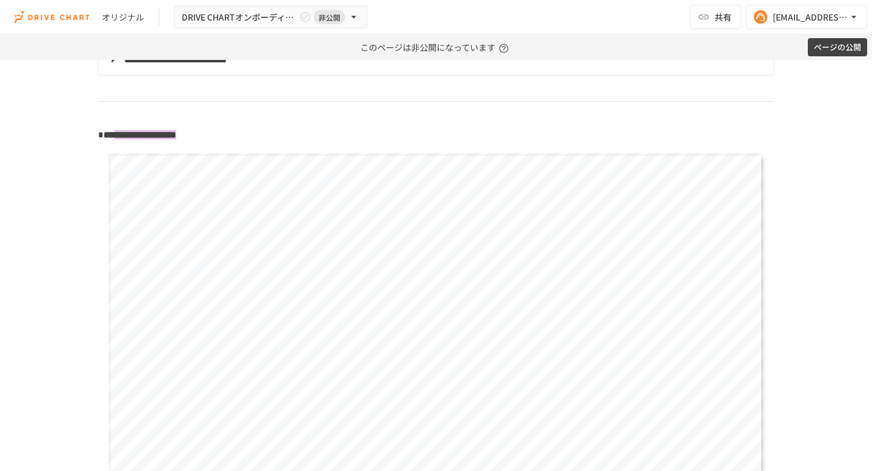
scroll to position [1689, 0]
click at [310, 129] on p "**********" at bounding box center [436, 129] width 676 height 16
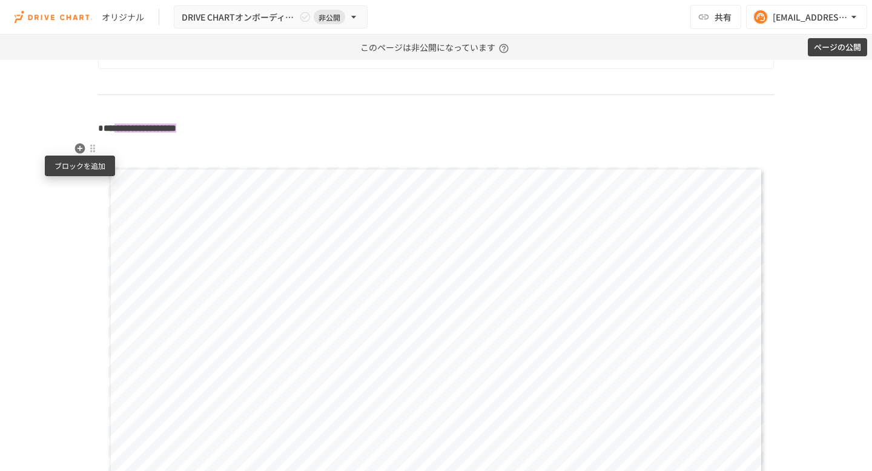
click at [78, 150] on icon "button" at bounding box center [80, 149] width 10 height 10
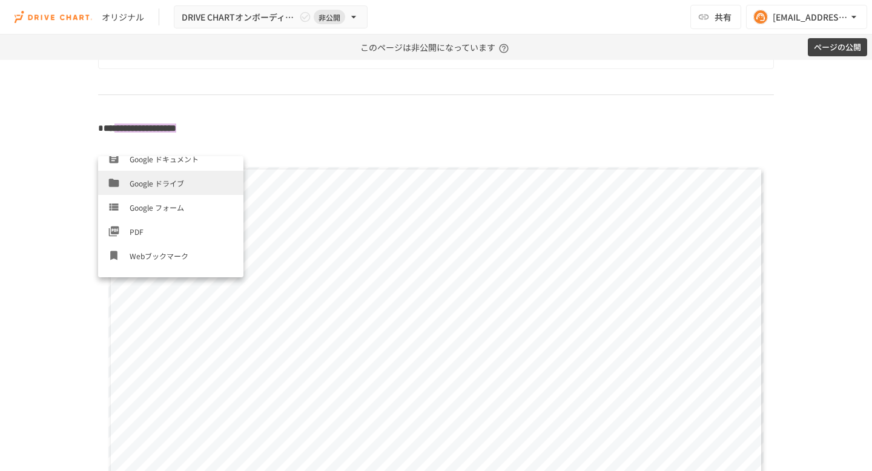
scroll to position [410, 0]
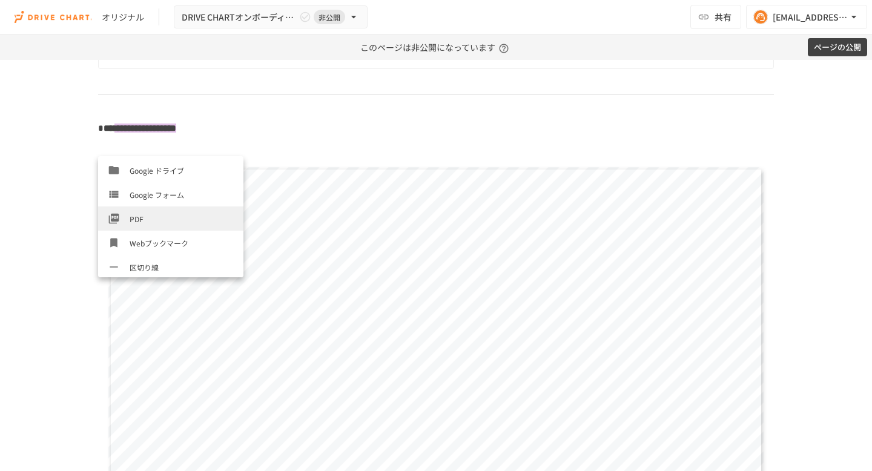
click at [157, 222] on span "PDF" at bounding box center [182, 219] width 104 height 12
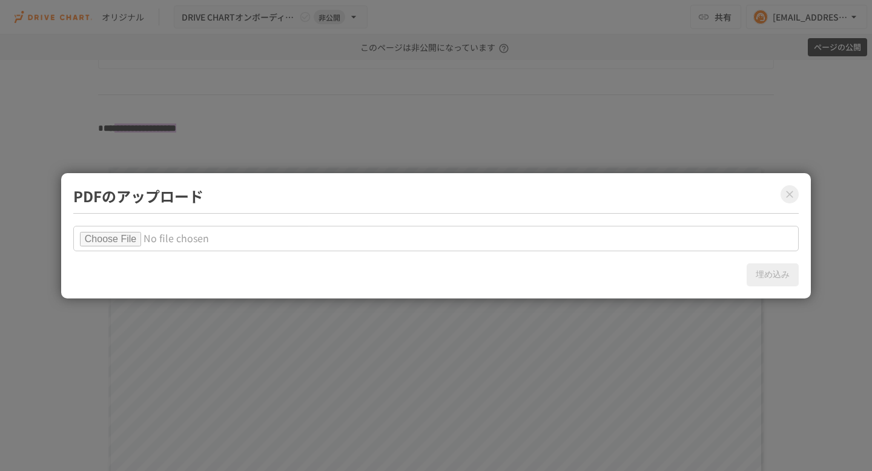
click at [129, 233] on input "file" at bounding box center [436, 238] width 726 height 25
type input "**********"
click at [774, 273] on button "埋め込み" at bounding box center [773, 275] width 52 height 23
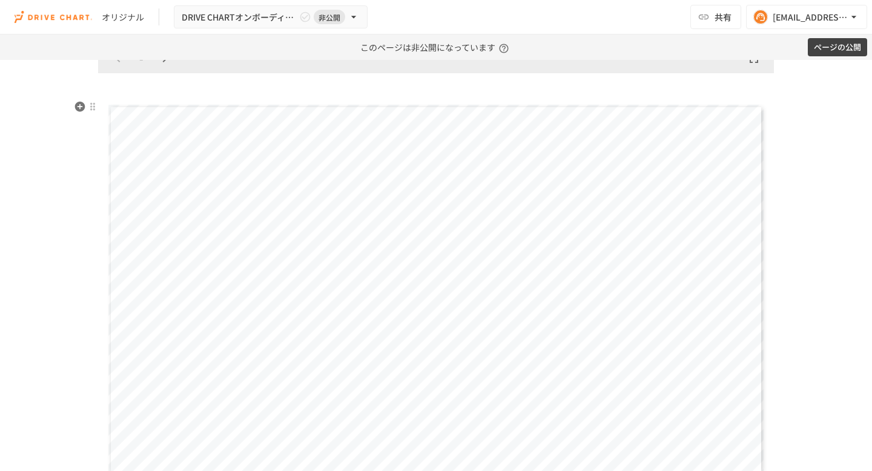
scroll to position [2163, 0]
click at [93, 112] on div at bounding box center [93, 110] width 10 height 10
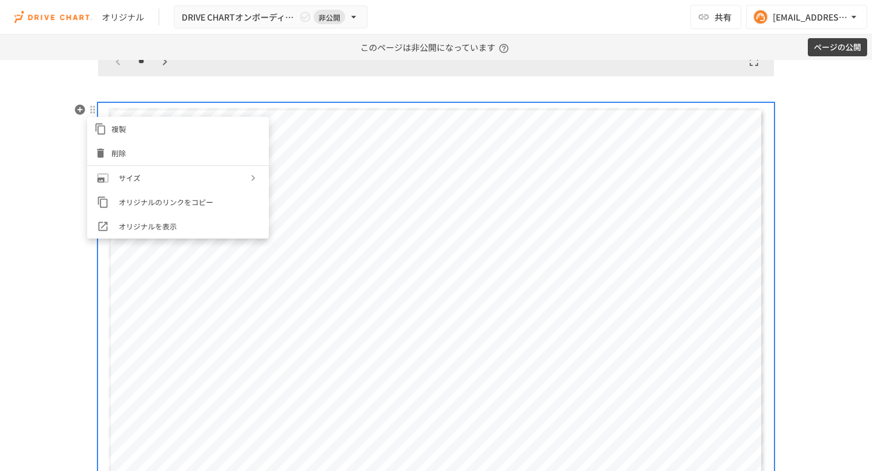
click at [128, 152] on span "削除" at bounding box center [186, 153] width 150 height 12
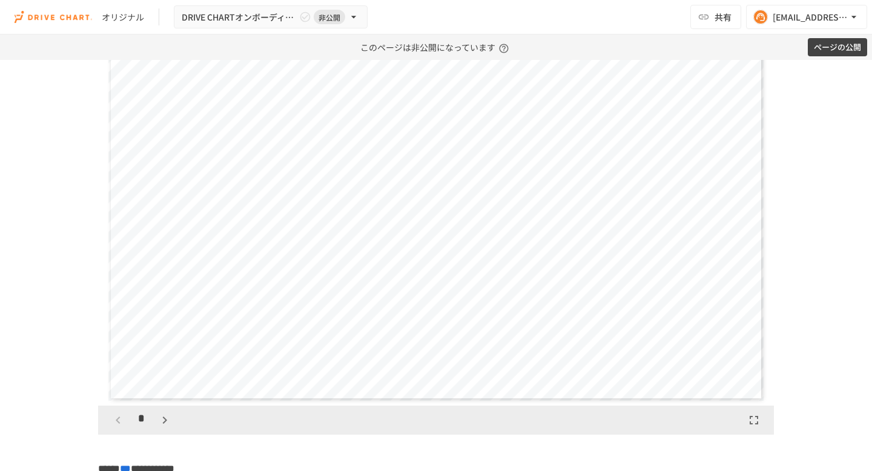
scroll to position [1808, 0]
click at [164, 416] on icon "button" at bounding box center [164, 416] width 15 height 15
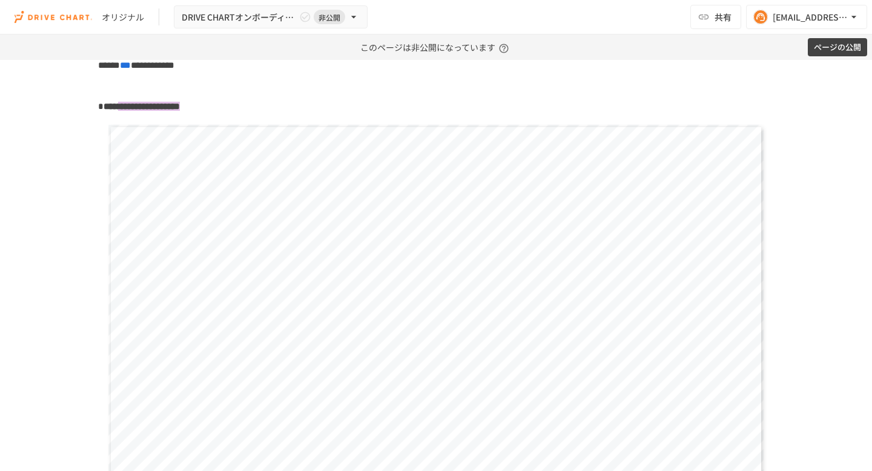
scroll to position [2207, 0]
click at [316, 109] on p "**********" at bounding box center [436, 107] width 676 height 16
click at [79, 127] on icon "button" at bounding box center [80, 127] width 12 height 12
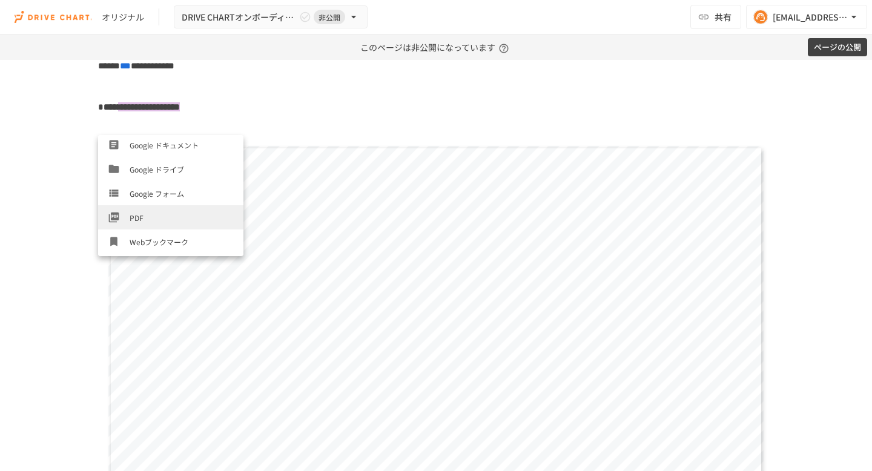
scroll to position [412, 0]
click at [150, 199] on span "PDF" at bounding box center [182, 196] width 104 height 12
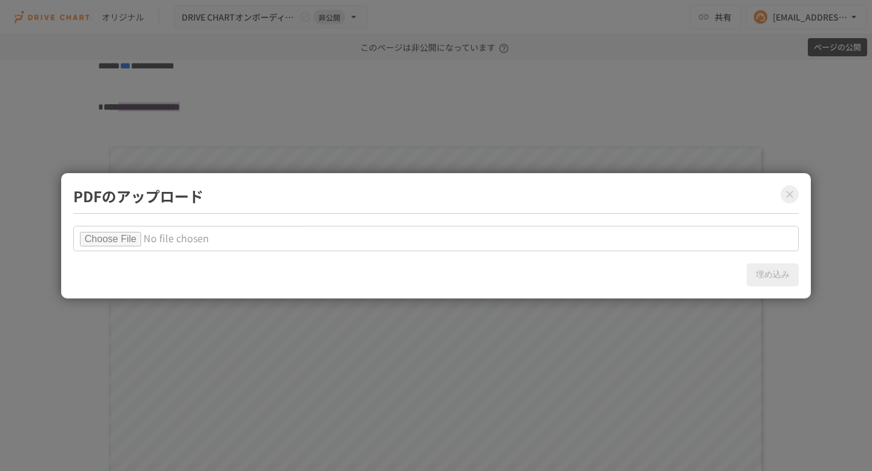
click at [150, 234] on input "file" at bounding box center [436, 238] width 726 height 25
type input "**********"
click at [766, 279] on button "埋め込み" at bounding box center [773, 275] width 52 height 23
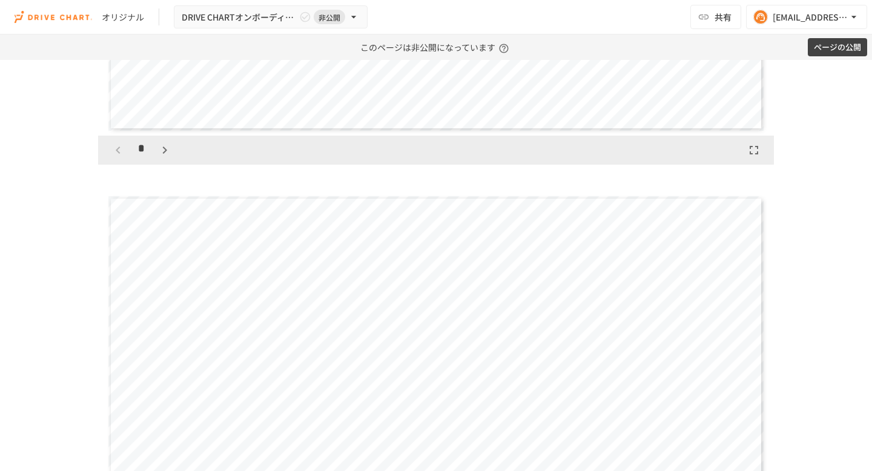
scroll to position [2584, 0]
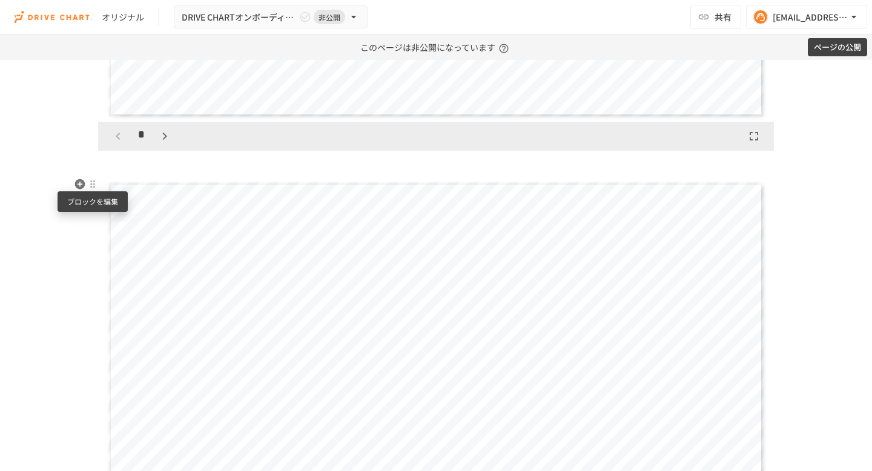
click at [91, 185] on div at bounding box center [93, 184] width 10 height 10
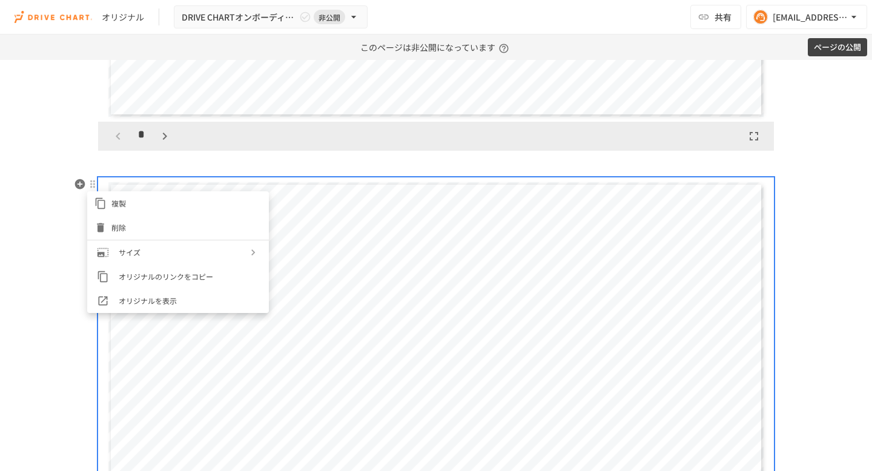
click at [130, 231] on span "削除" at bounding box center [186, 228] width 150 height 12
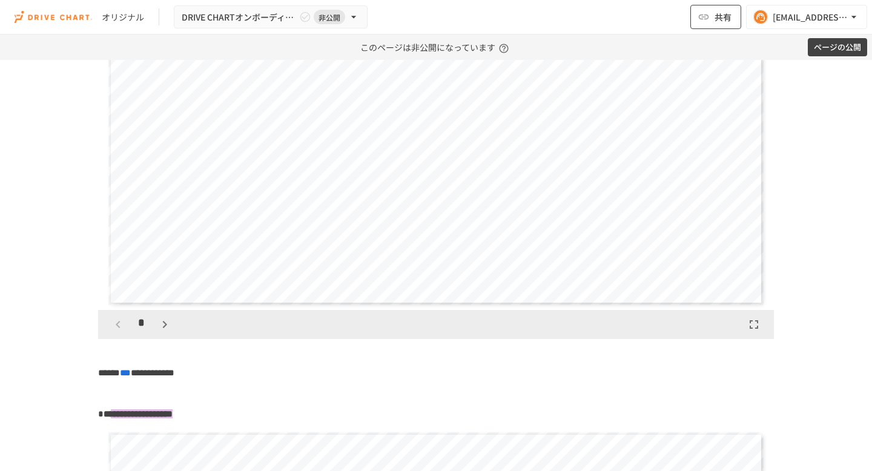
scroll to position [2388, 0]
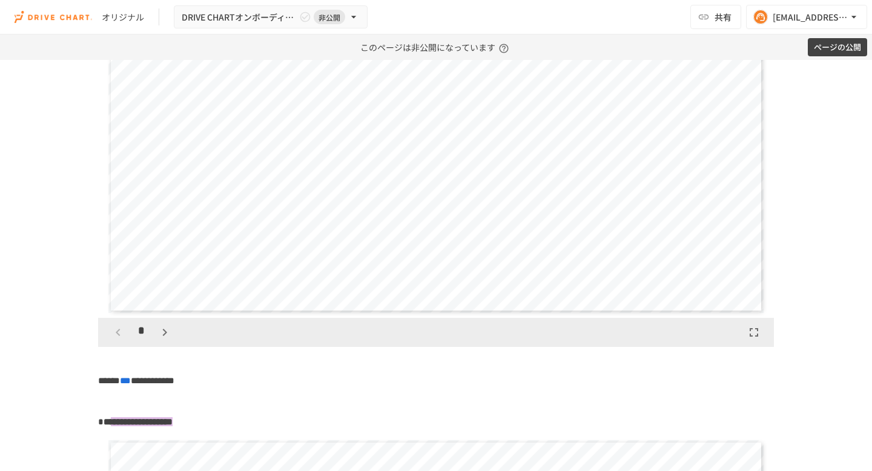
click at [162, 333] on icon "button" at bounding box center [164, 332] width 15 height 15
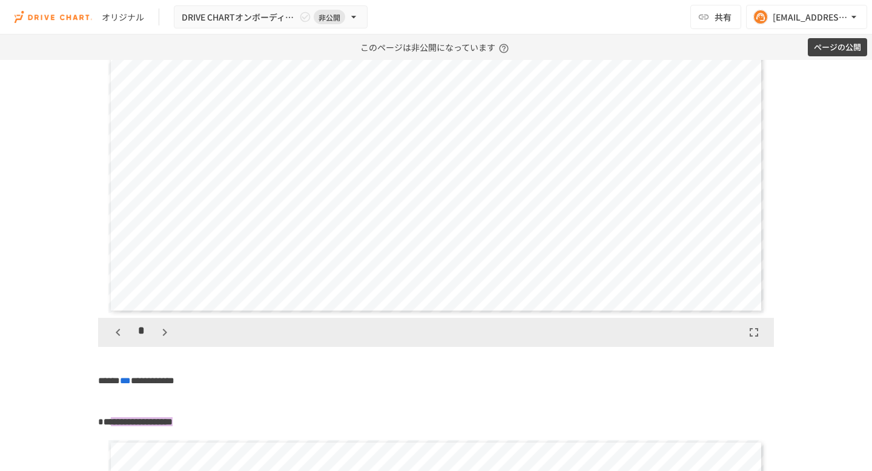
click at [162, 333] on icon "button" at bounding box center [164, 332] width 15 height 15
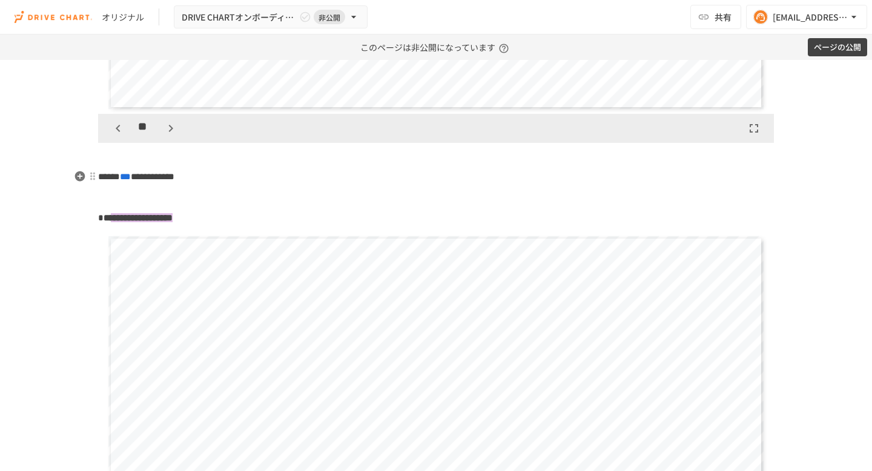
scroll to position [2607, 0]
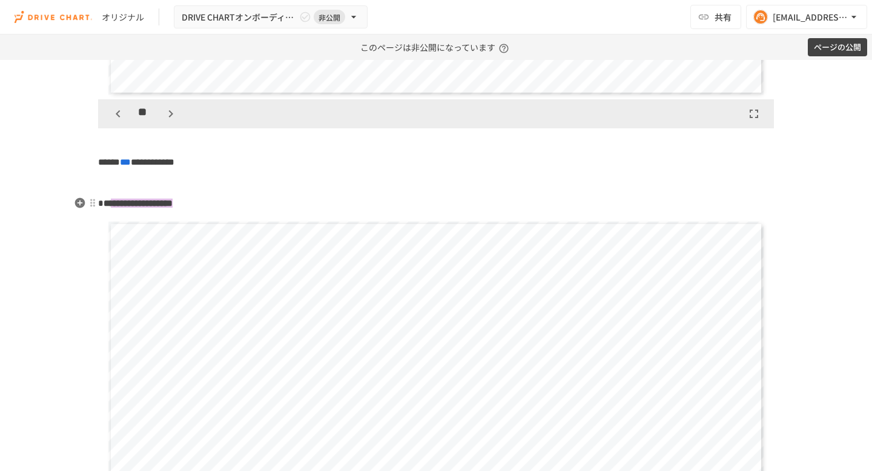
click at [282, 205] on p "**********" at bounding box center [436, 204] width 676 height 16
click at [78, 224] on icon "button" at bounding box center [80, 223] width 12 height 12
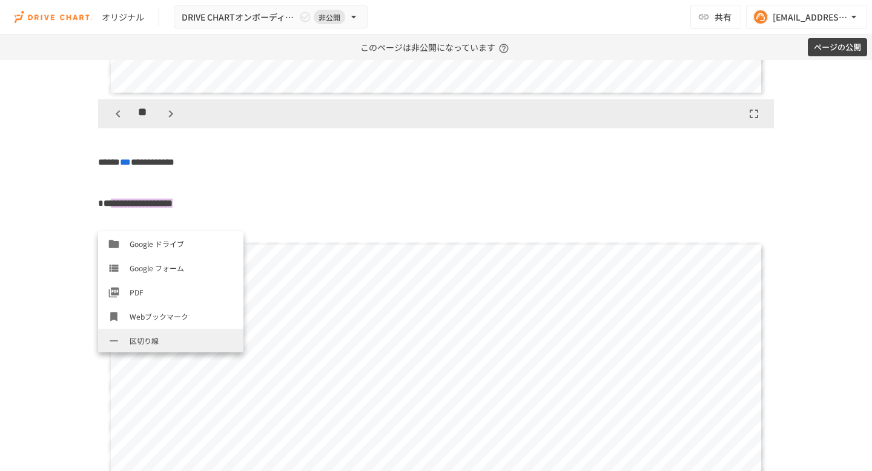
scroll to position [412, 0]
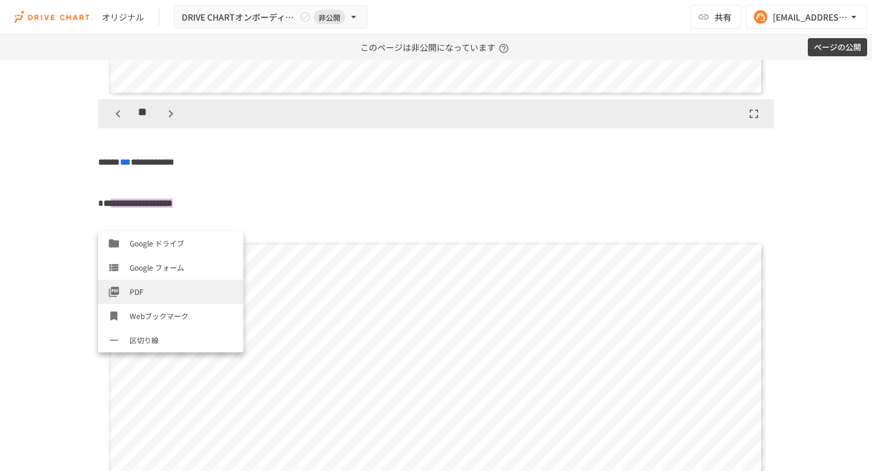
click at [149, 296] on span "PDF" at bounding box center [182, 292] width 104 height 12
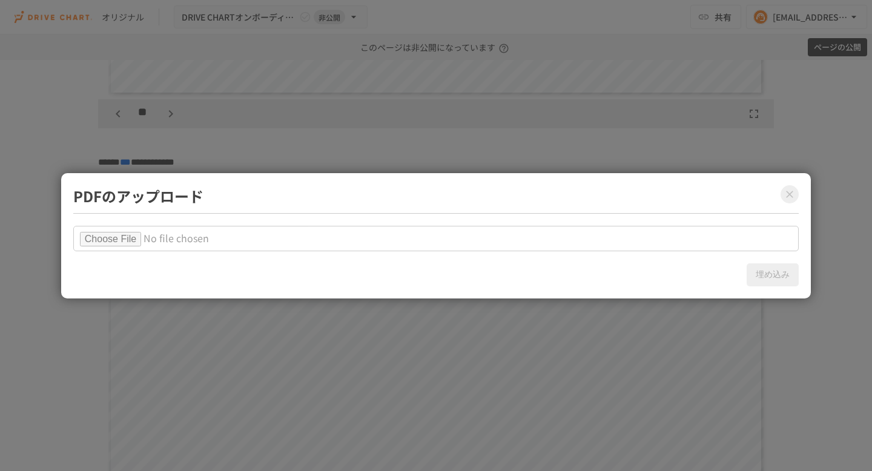
click at [125, 237] on input "file" at bounding box center [436, 238] width 726 height 25
type input "**********"
click at [772, 281] on button "埋め込み" at bounding box center [773, 275] width 52 height 23
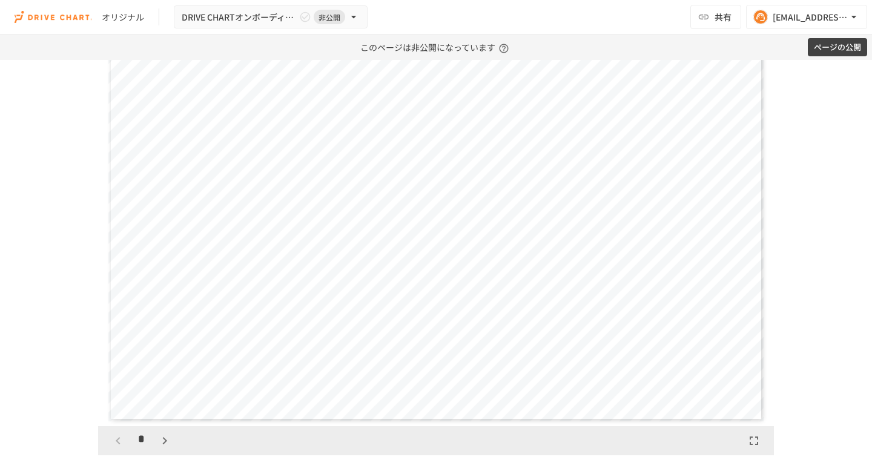
scroll to position [2766, 0]
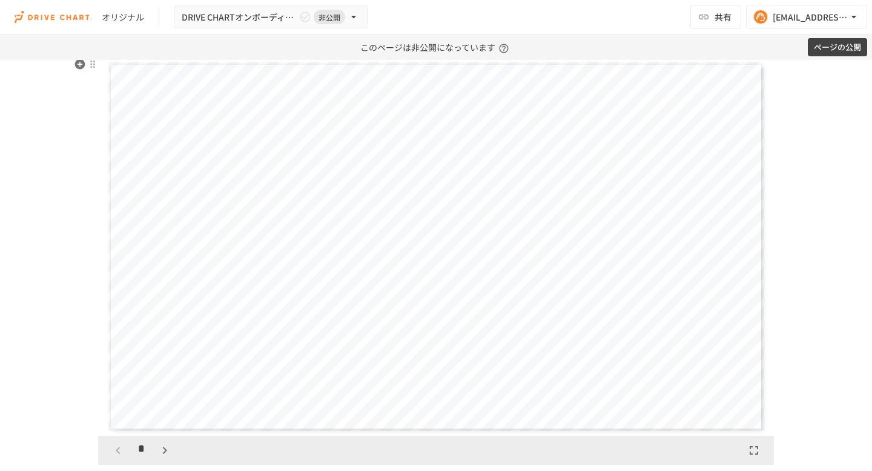
click at [163, 451] on icon "button" at bounding box center [164, 450] width 15 height 15
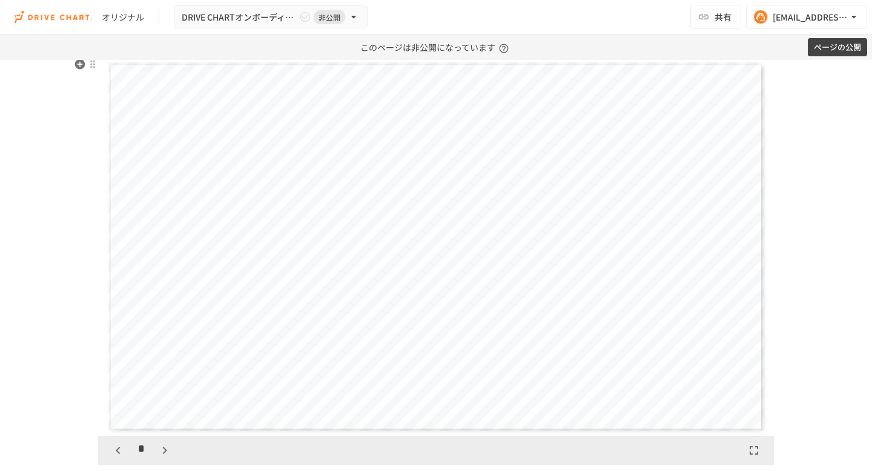
click at [163, 451] on icon "button" at bounding box center [164, 450] width 15 height 15
click at [163, 451] on button "button" at bounding box center [171, 450] width 21 height 21
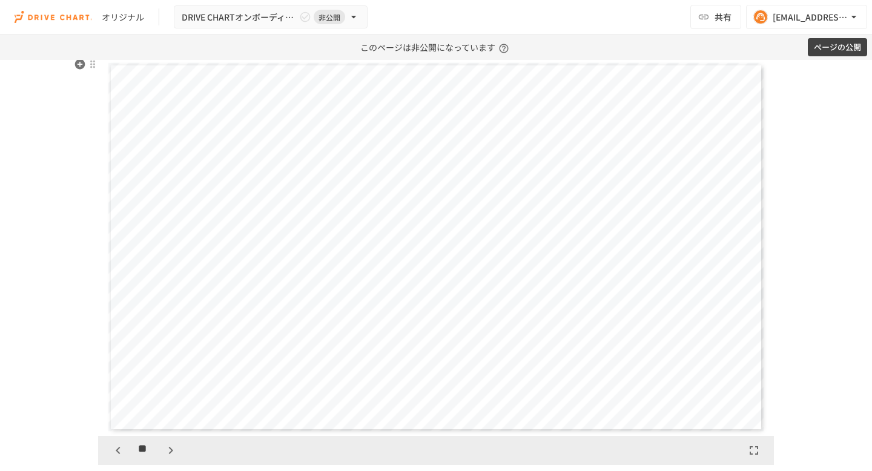
click at [163, 451] on button "button" at bounding box center [171, 450] width 21 height 21
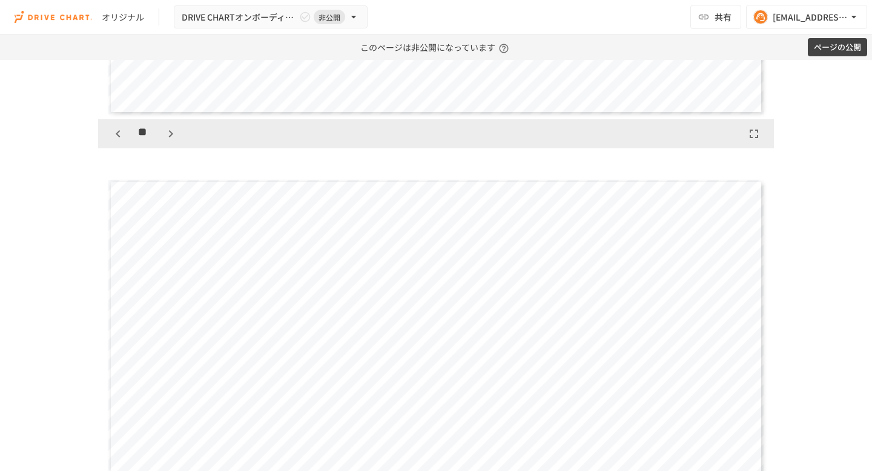
scroll to position [3117, 0]
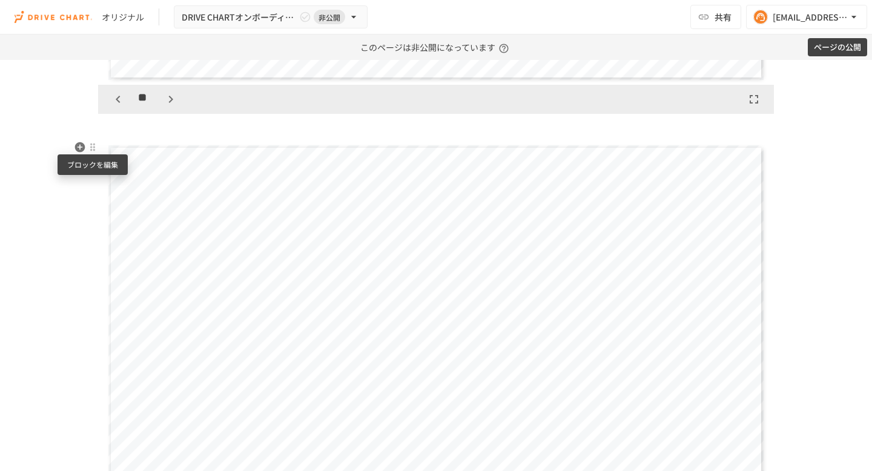
click at [95, 152] on div at bounding box center [92, 147] width 11 height 15
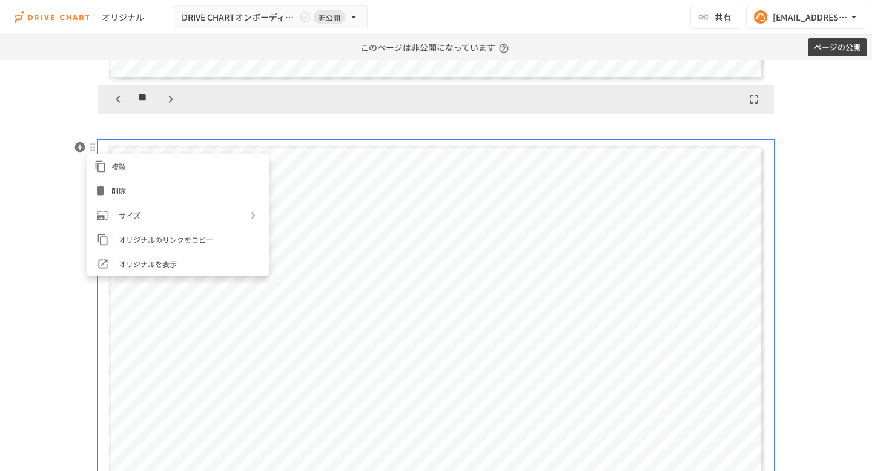
click at [116, 191] on span "削除" at bounding box center [186, 191] width 150 height 12
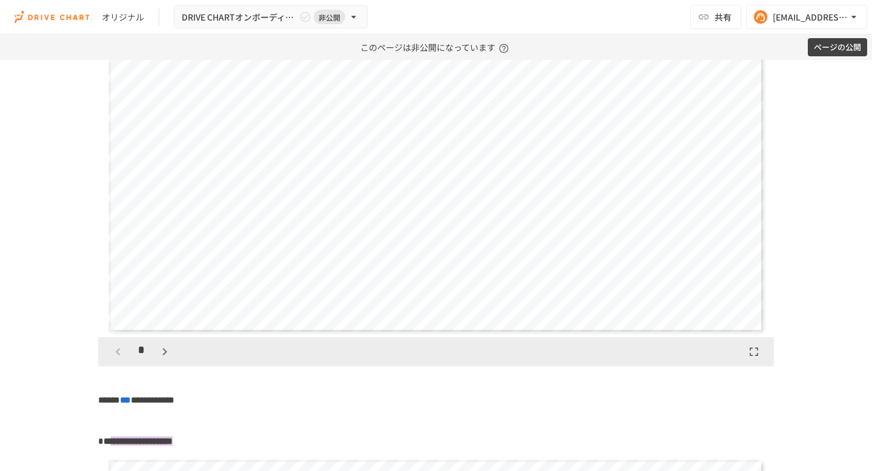
scroll to position [2368, 0]
click at [123, 380] on p at bounding box center [436, 381] width 676 height 16
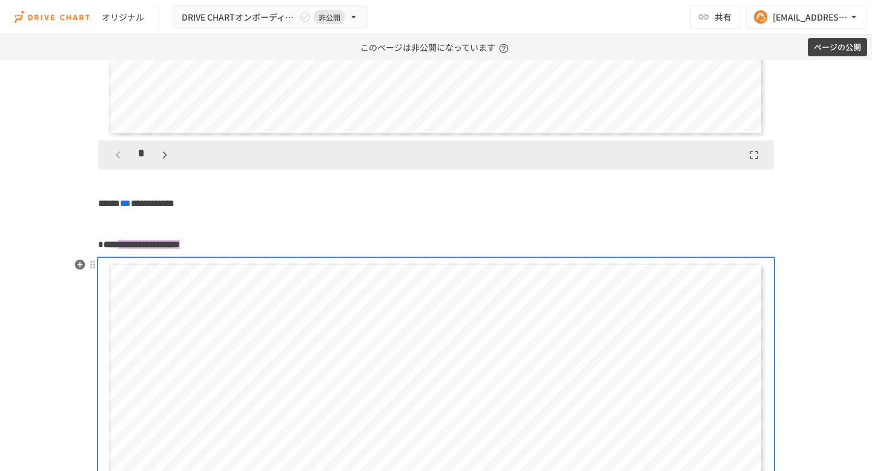
scroll to position [2081, 0]
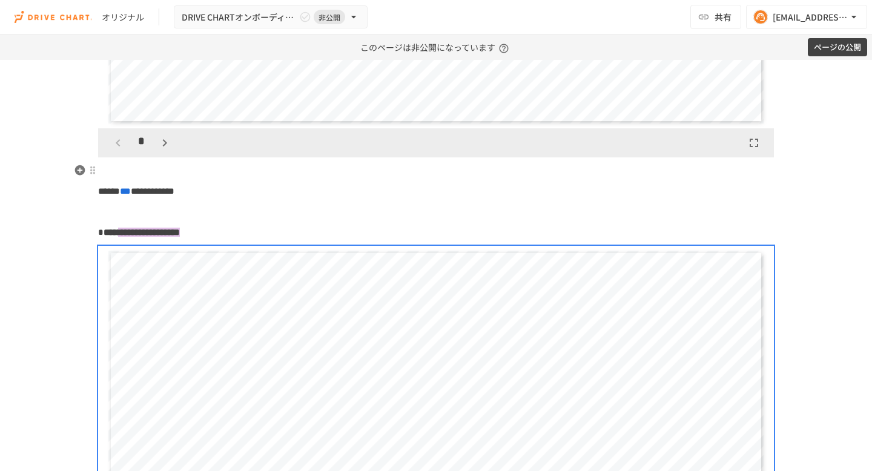
click at [150, 172] on p at bounding box center [436, 171] width 676 height 16
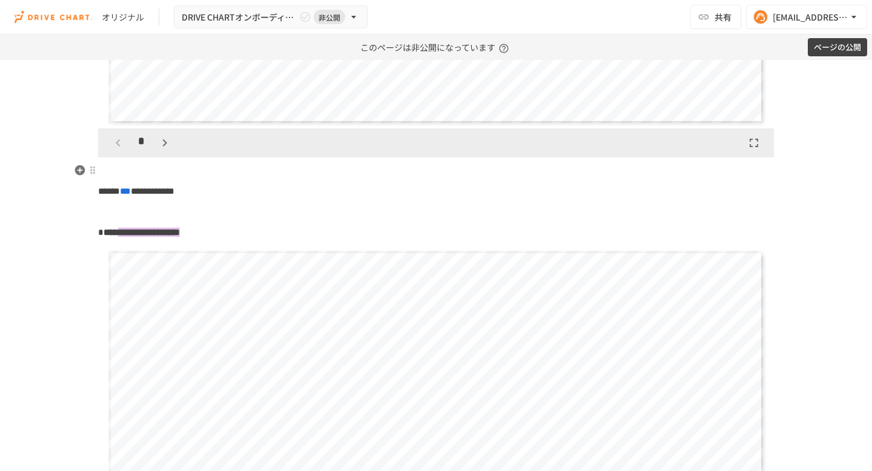
click at [150, 172] on p at bounding box center [436, 171] width 676 height 16
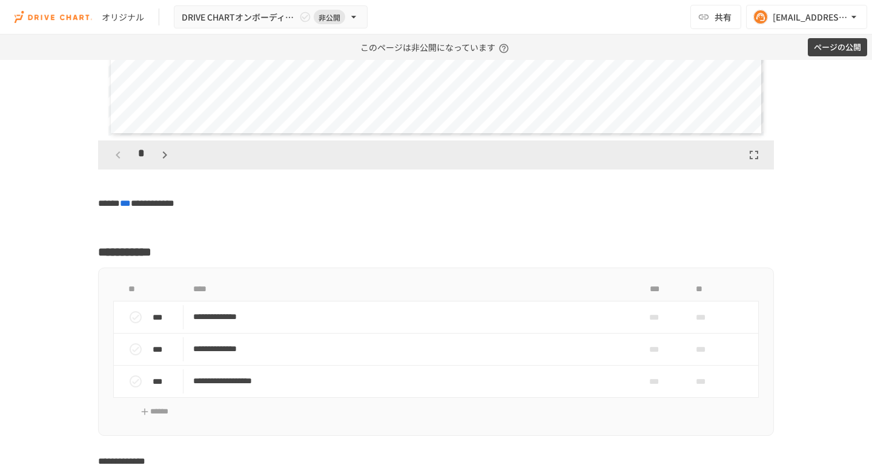
scroll to position [3056, 0]
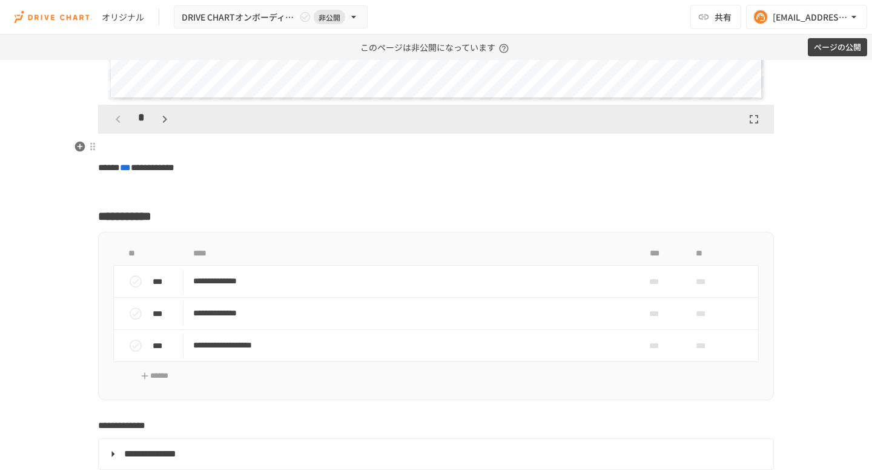
click at [141, 147] on p at bounding box center [436, 147] width 676 height 16
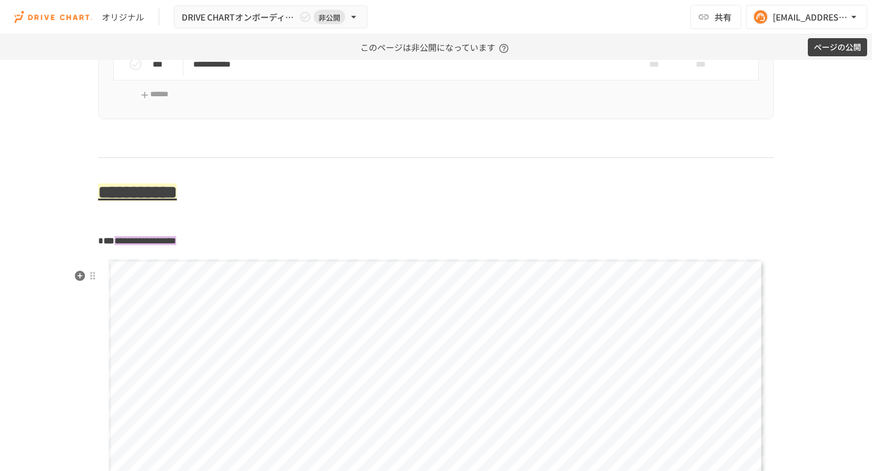
scroll to position [3982, 0]
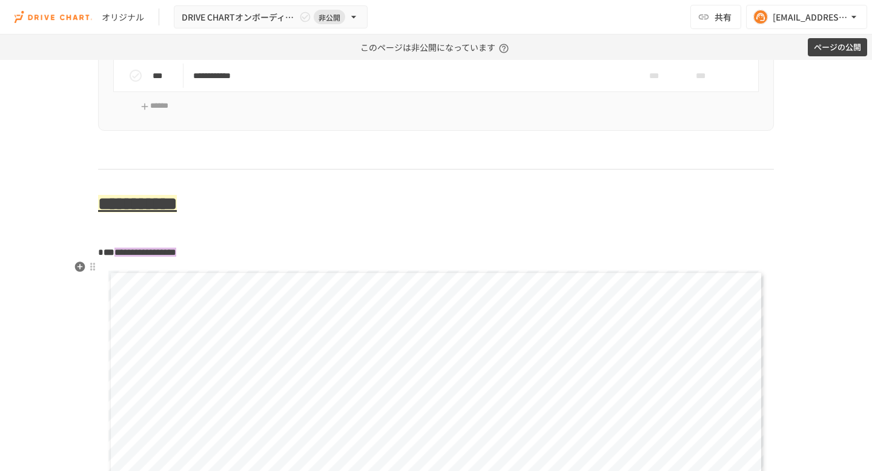
click at [303, 260] on p "**********" at bounding box center [436, 253] width 676 height 16
click at [81, 287] on icon "button" at bounding box center [80, 287] width 12 height 12
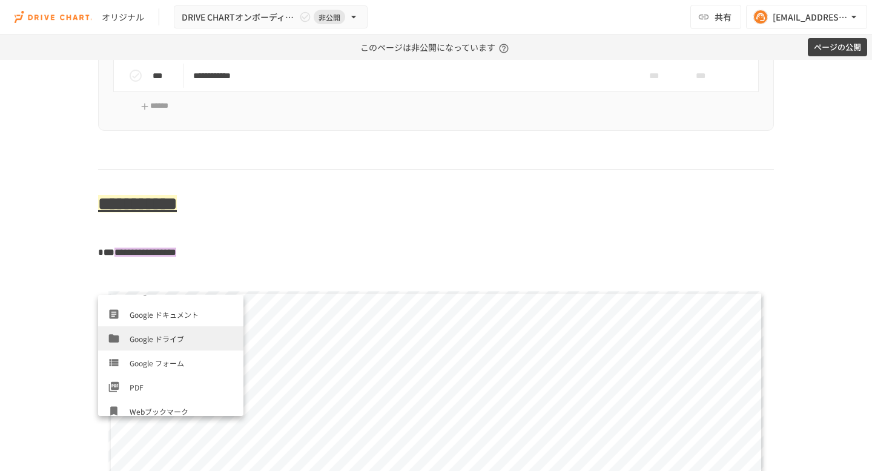
scroll to position [379, 0]
click at [151, 390] on span "PDF" at bounding box center [182, 389] width 104 height 12
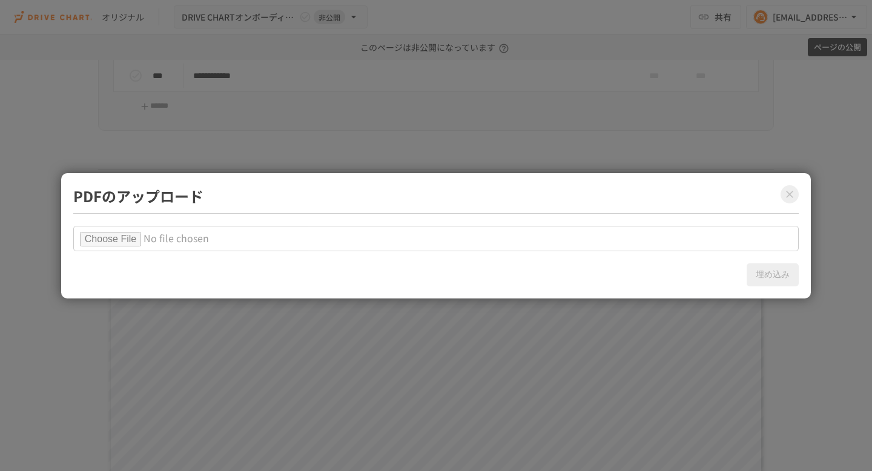
click at [148, 231] on input "file" at bounding box center [436, 238] width 726 height 25
type input "**********"
click at [775, 276] on button "埋め込み" at bounding box center [773, 275] width 52 height 23
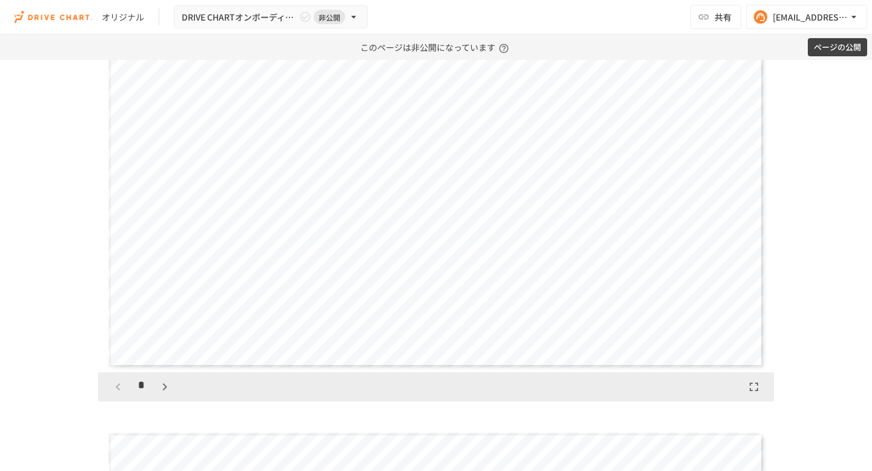
scroll to position [4266, 0]
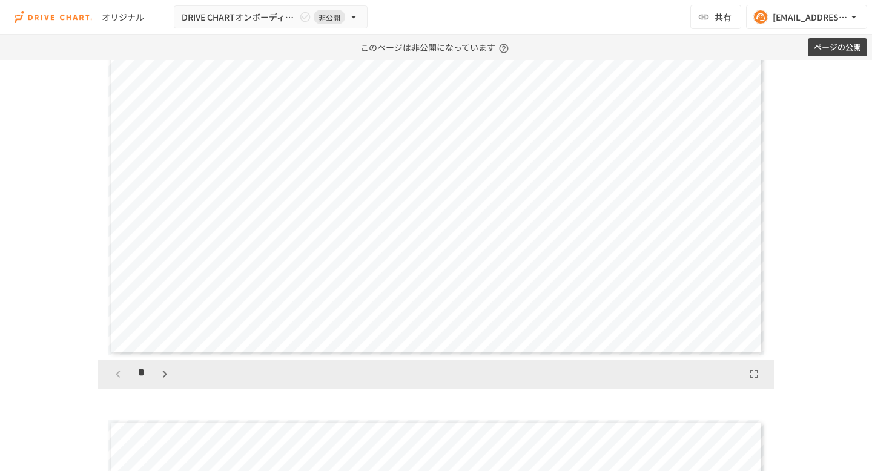
click at [161, 382] on icon "button" at bounding box center [164, 374] width 15 height 15
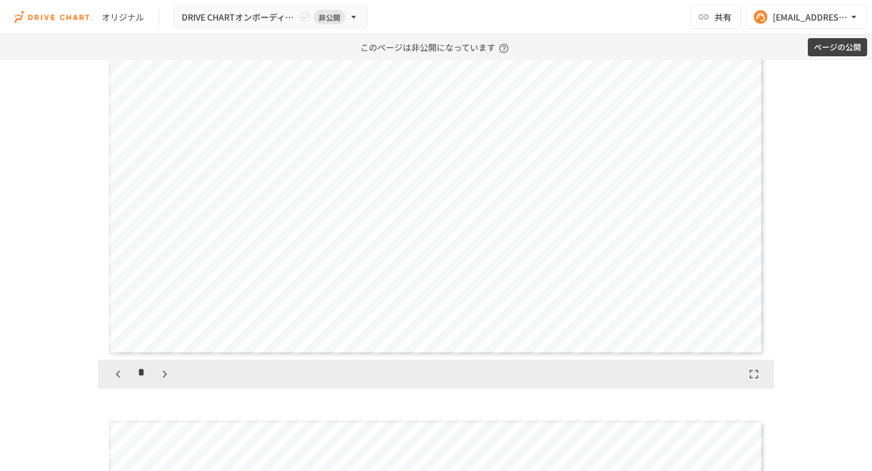
click at [161, 382] on icon "button" at bounding box center [164, 374] width 15 height 15
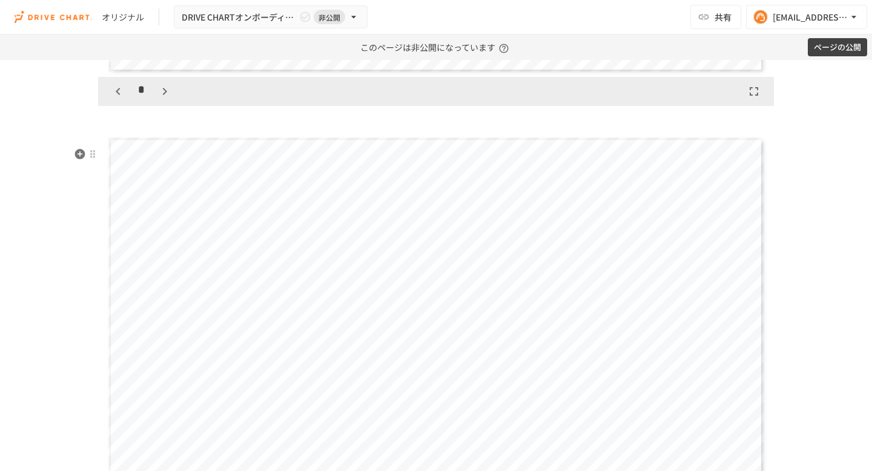
scroll to position [4521, 0]
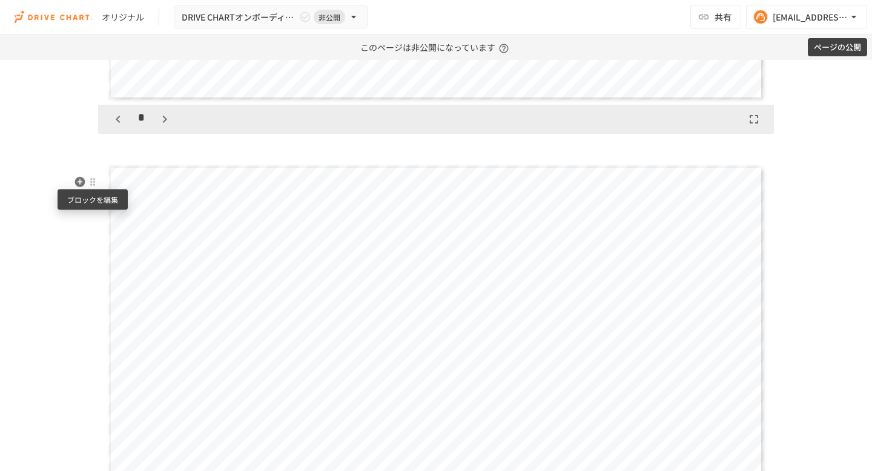
click at [94, 182] on div at bounding box center [93, 182] width 10 height 10
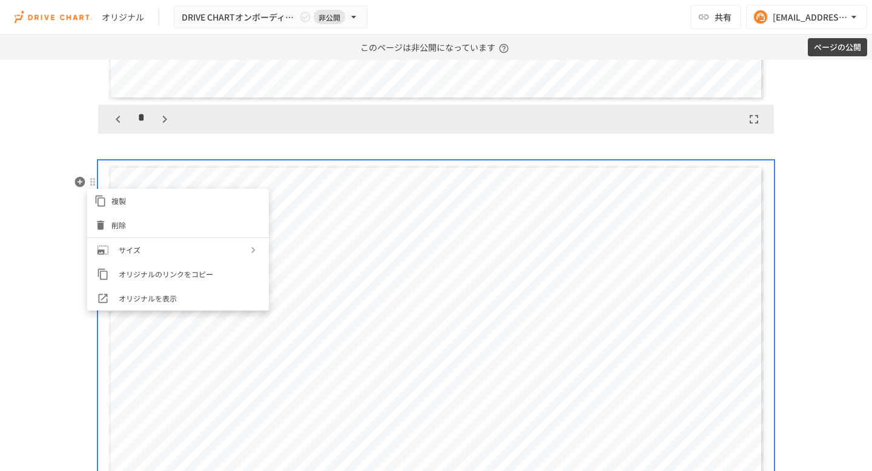
click at [116, 230] on span "削除" at bounding box center [186, 225] width 150 height 12
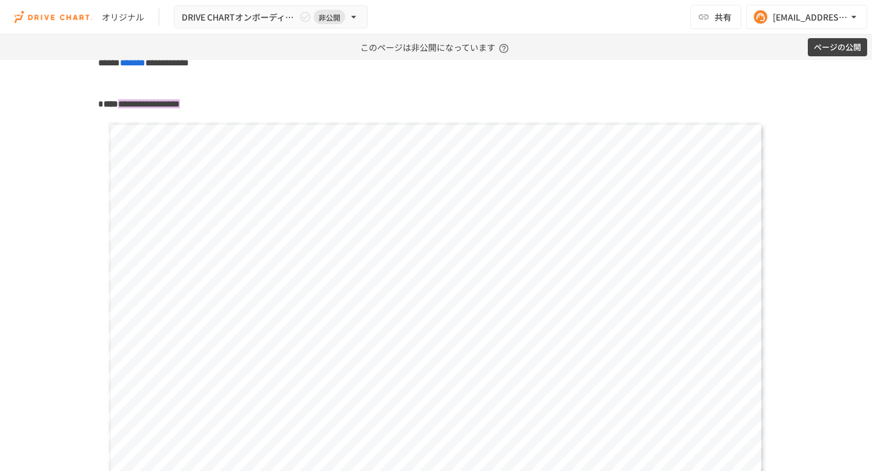
scroll to position [4604, 0]
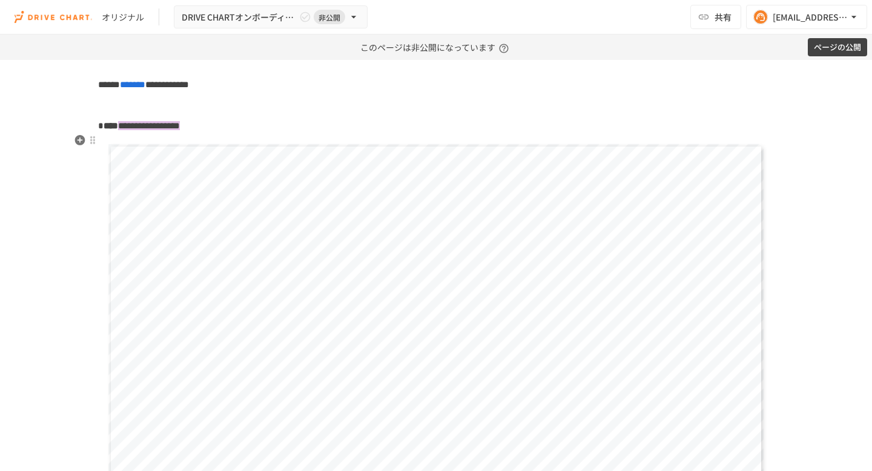
click at [320, 134] on p "**********" at bounding box center [436, 126] width 676 height 16
click at [91, 165] on div at bounding box center [93, 161] width 10 height 10
click at [78, 160] on div at bounding box center [436, 235] width 872 height 471
click at [81, 161] on icon "button" at bounding box center [80, 160] width 12 height 12
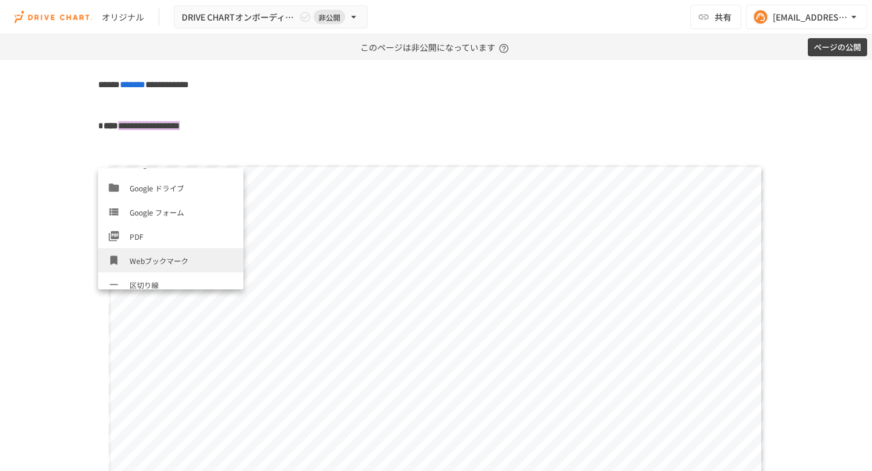
scroll to position [412, 0]
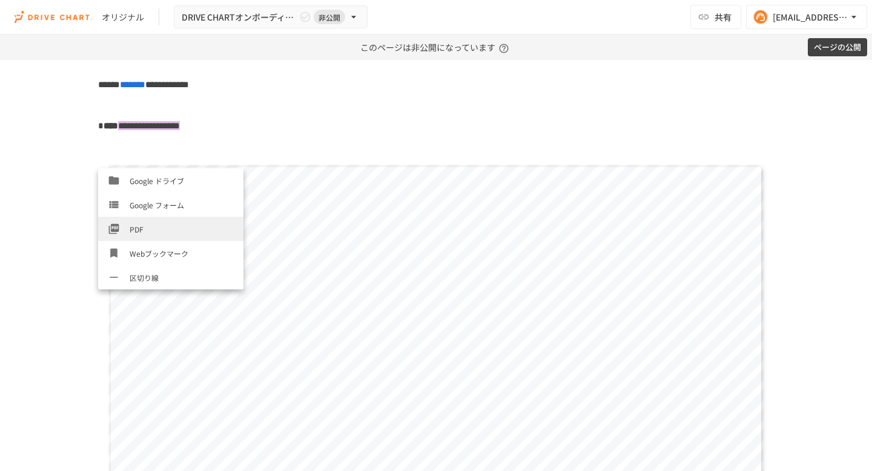
click at [159, 224] on span "PDF" at bounding box center [182, 230] width 104 height 12
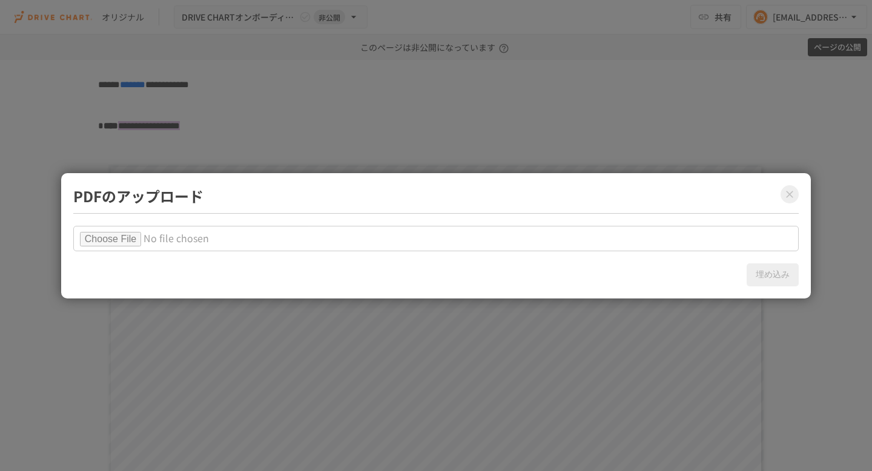
click at [132, 243] on input "file" at bounding box center [436, 238] width 726 height 25
type input "**********"
click at [772, 276] on button "埋め込み" at bounding box center [773, 275] width 52 height 23
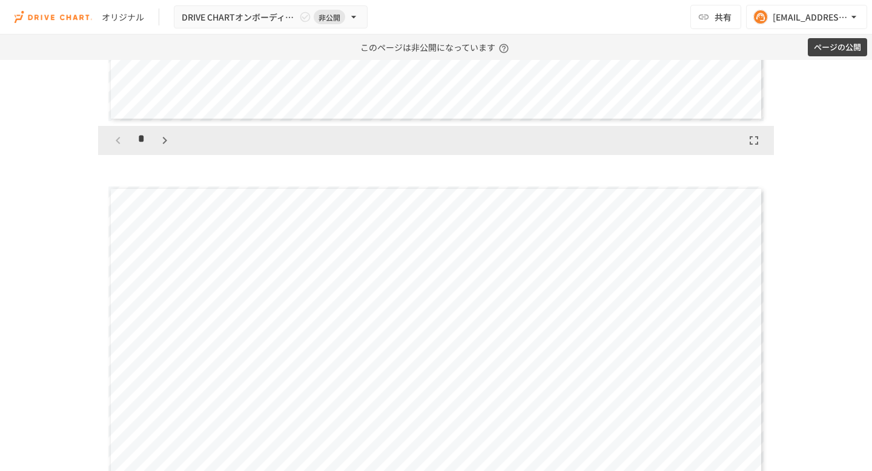
scroll to position [5042, 0]
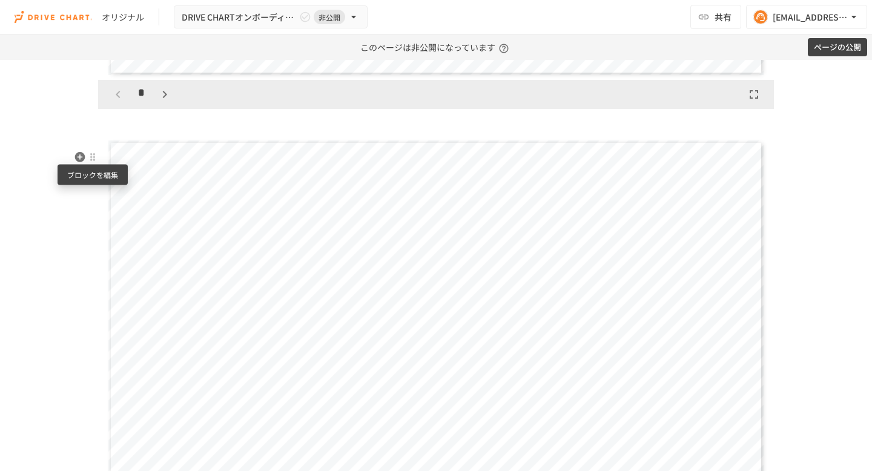
click at [94, 161] on div at bounding box center [93, 157] width 10 height 10
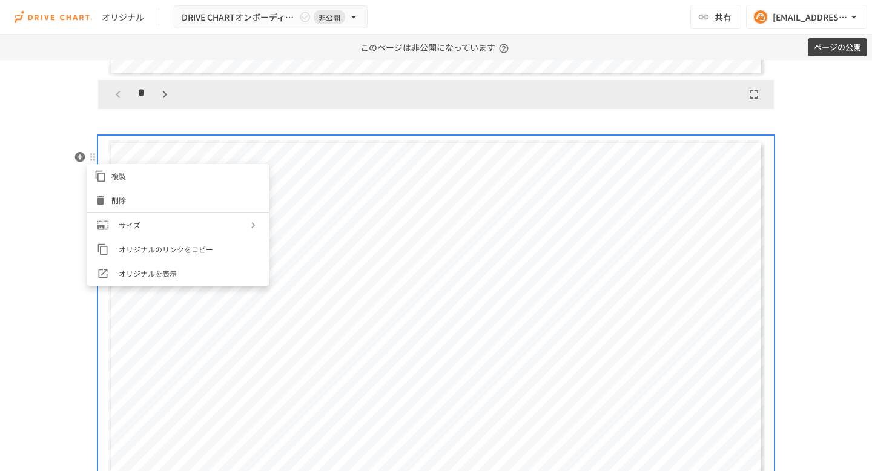
click at [119, 202] on span "削除" at bounding box center [186, 200] width 150 height 12
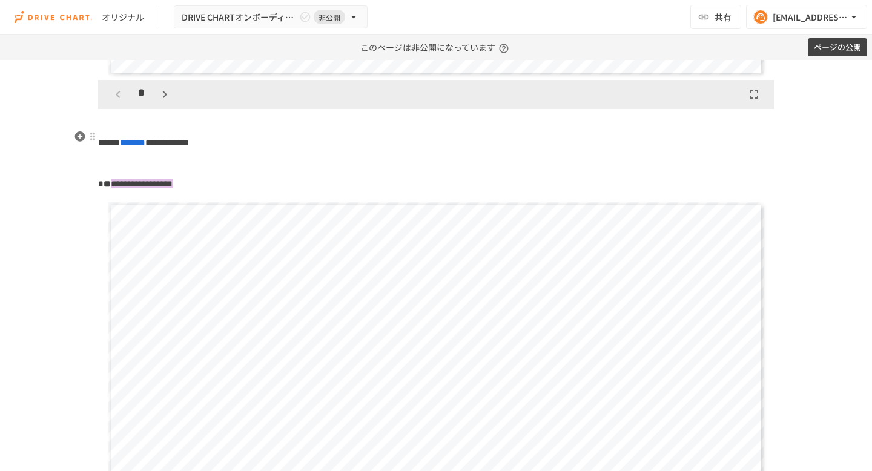
click at [124, 130] on p at bounding box center [436, 122] width 676 height 16
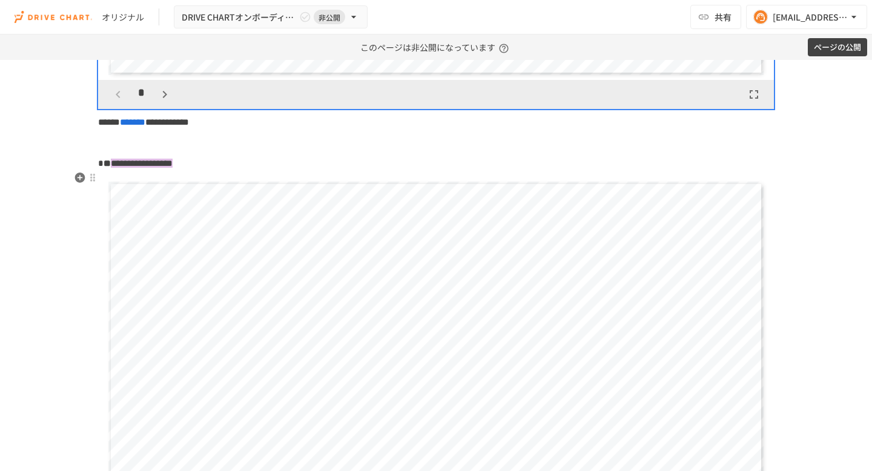
click at [313, 171] on p "**********" at bounding box center [436, 164] width 676 height 16
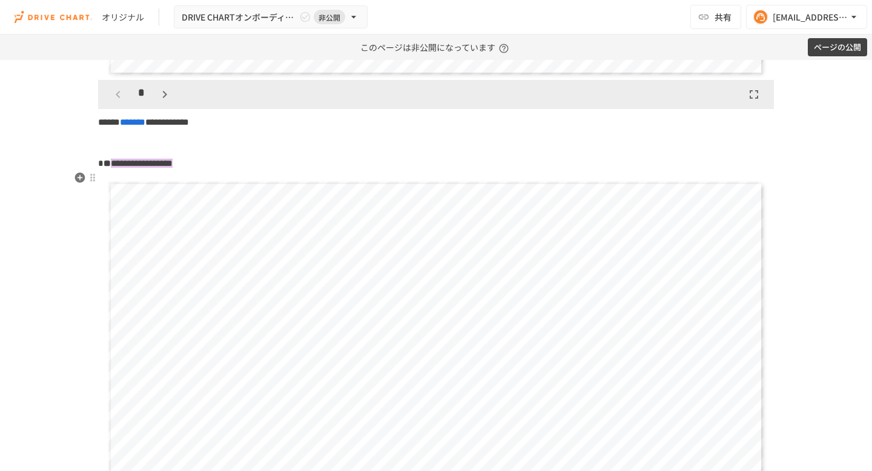
click at [313, 171] on p "**********" at bounding box center [436, 164] width 676 height 16
click at [80, 198] on icon "button" at bounding box center [80, 198] width 12 height 12
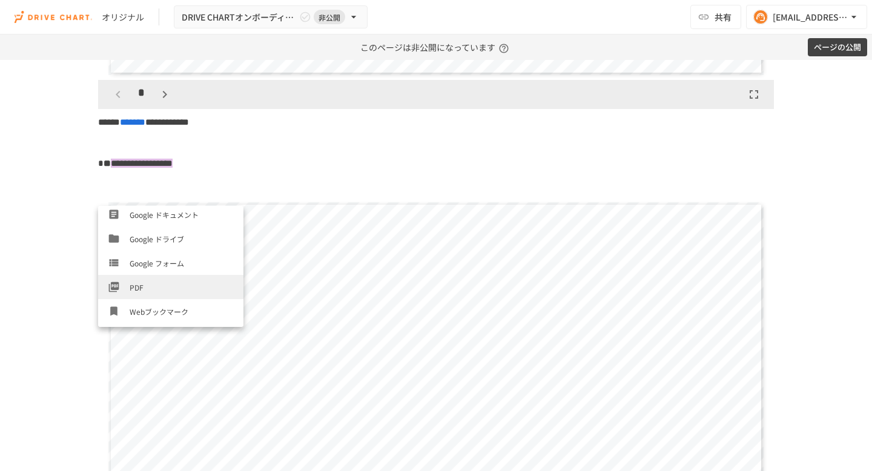
scroll to position [389, 0]
click at [156, 285] on span "PDF" at bounding box center [182, 289] width 104 height 12
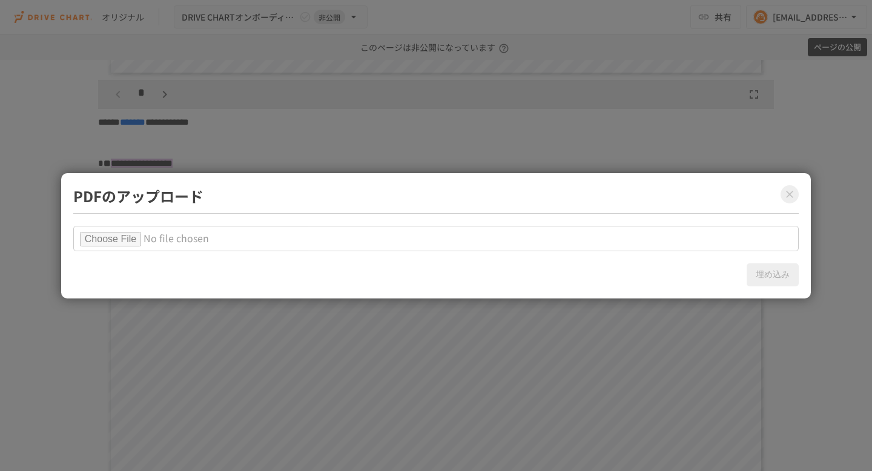
click at [135, 237] on input "file" at bounding box center [436, 238] width 726 height 25
type input "**********"
click at [779, 271] on button "埋め込み" at bounding box center [773, 275] width 52 height 23
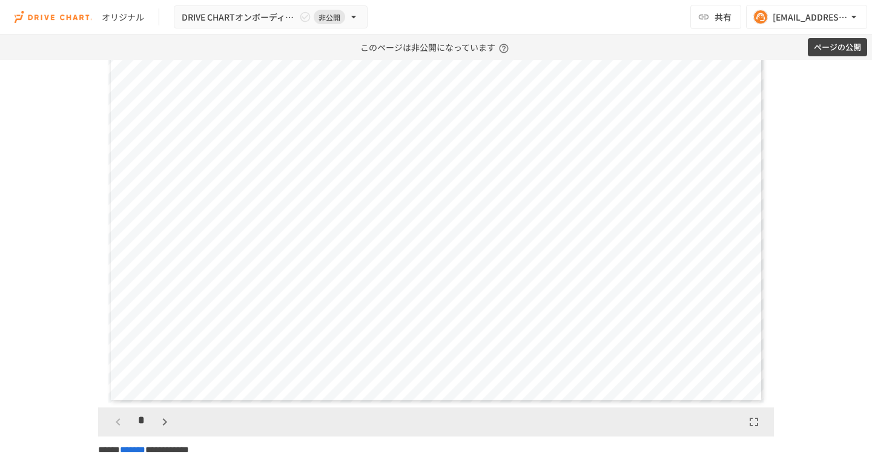
scroll to position [5606, 0]
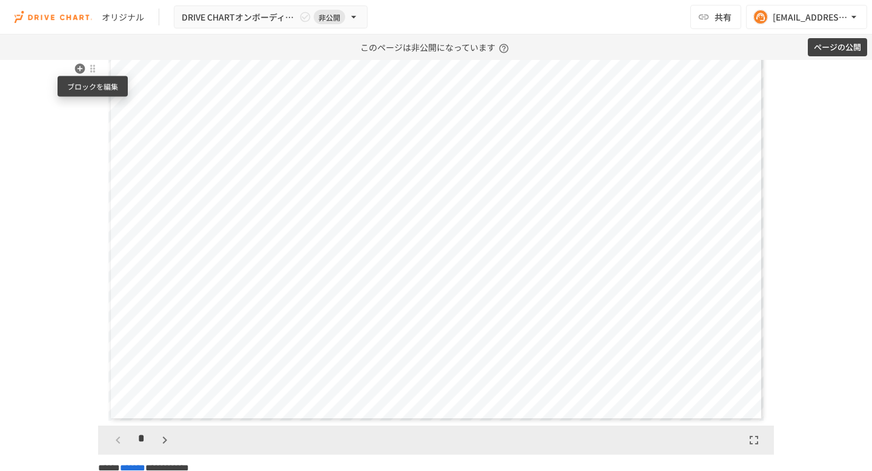
click at [95, 71] on div at bounding box center [93, 69] width 10 height 10
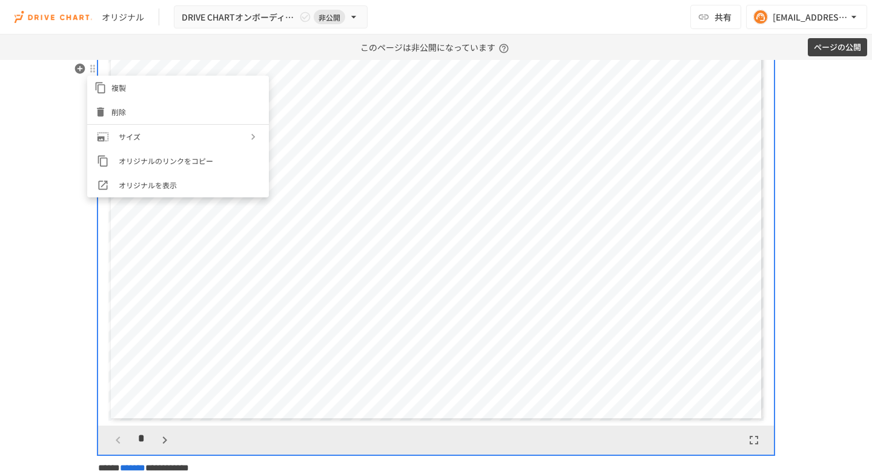
click at [116, 108] on span "削除" at bounding box center [186, 112] width 150 height 12
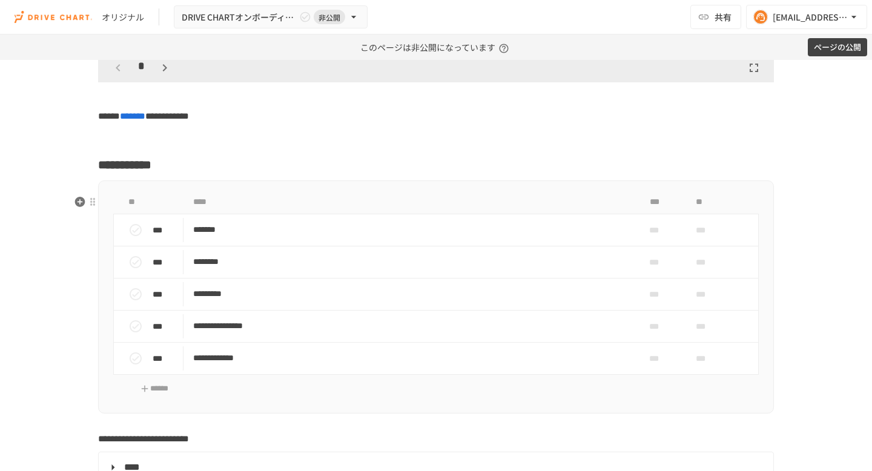
scroll to position [5538, 0]
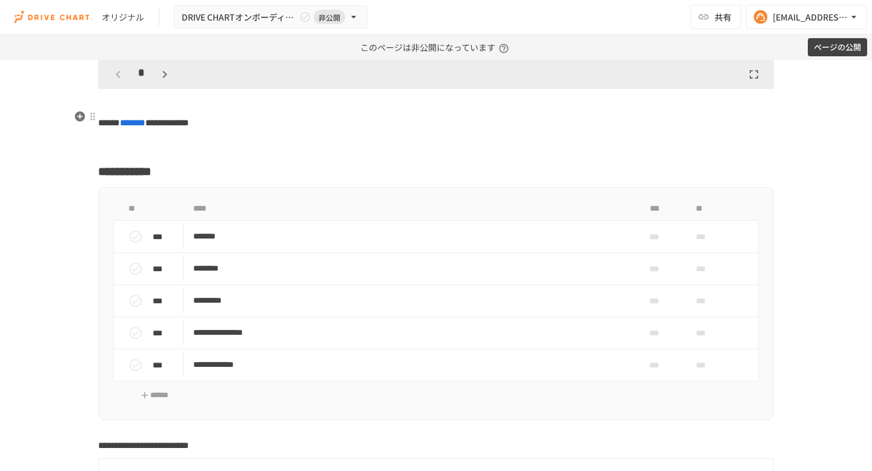
click at [157, 110] on p at bounding box center [436, 102] width 676 height 16
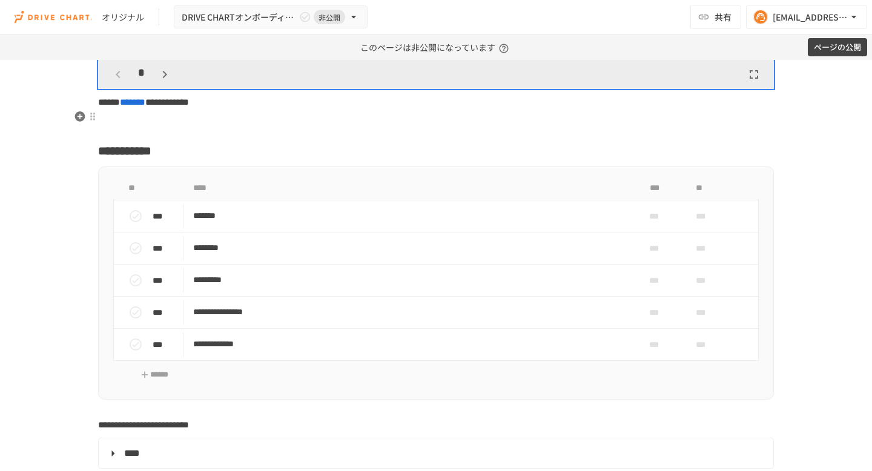
click at [0, 0] on div "**********" at bounding box center [436, 235] width 872 height 471
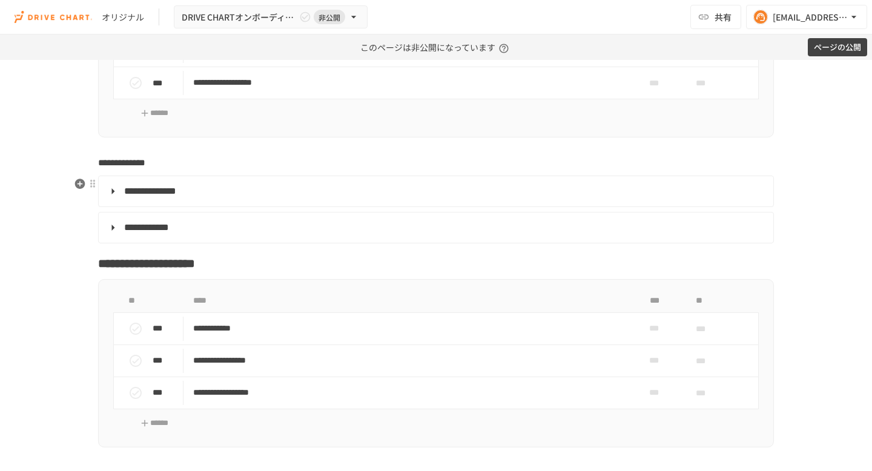
scroll to position [3298, 0]
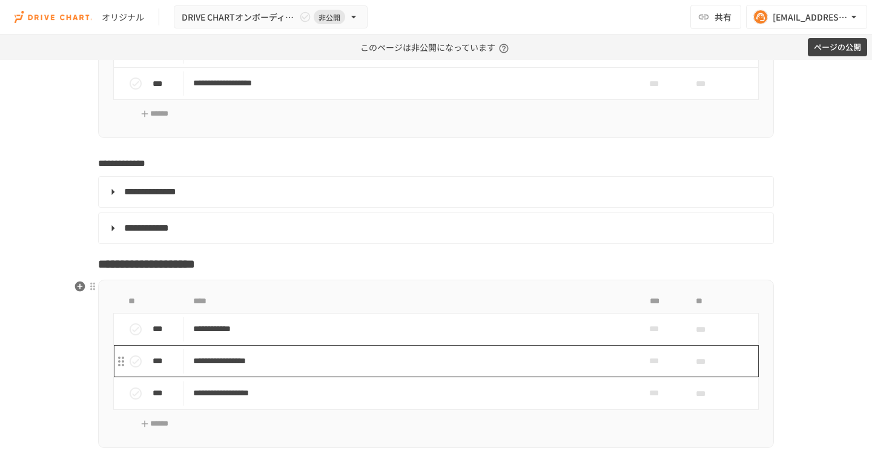
click at [322, 359] on p "**********" at bounding box center [410, 361] width 435 height 15
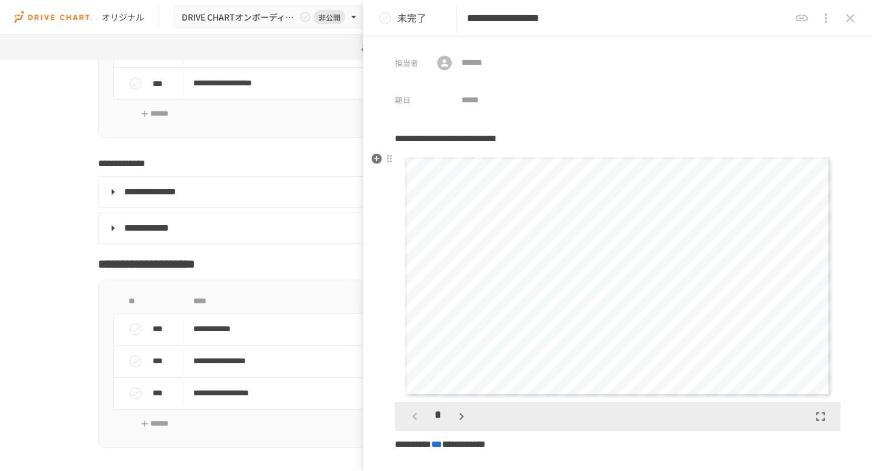
click at [459, 416] on icon "button" at bounding box center [461, 416] width 15 height 15
click at [411, 416] on icon "button" at bounding box center [415, 416] width 15 height 15
click at [460, 414] on icon "button" at bounding box center [461, 416] width 4 height 7
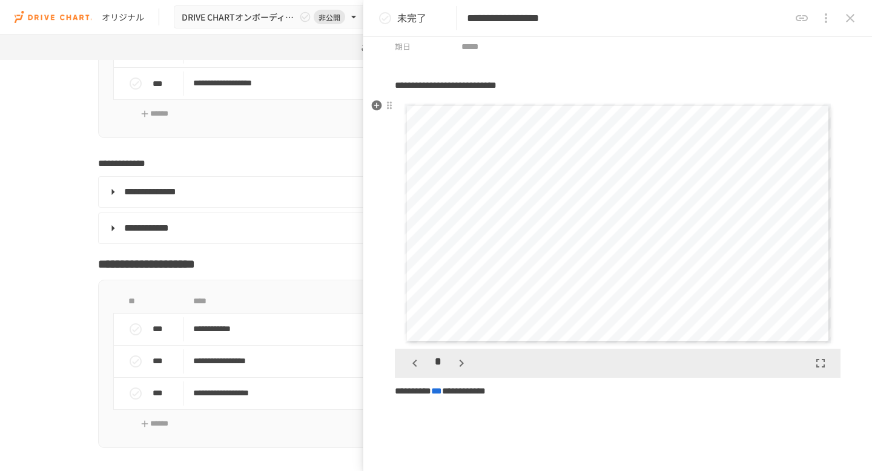
scroll to position [54, 0]
click at [415, 362] on icon "button" at bounding box center [415, 363] width 15 height 15
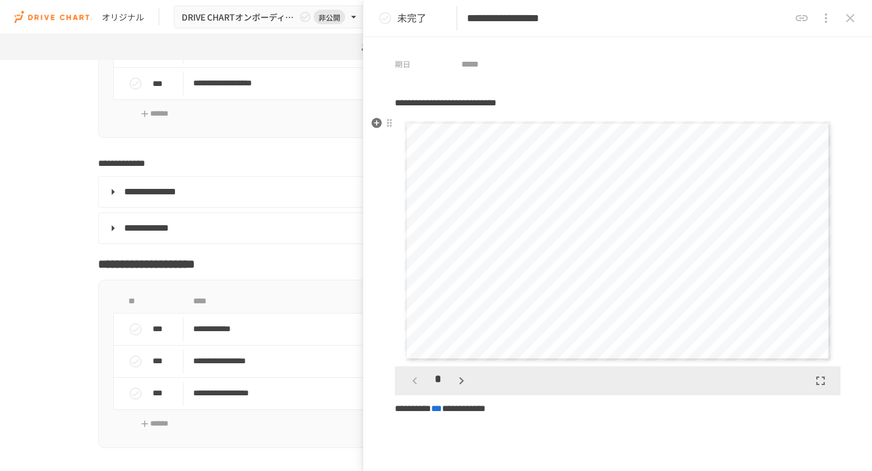
scroll to position [51, 0]
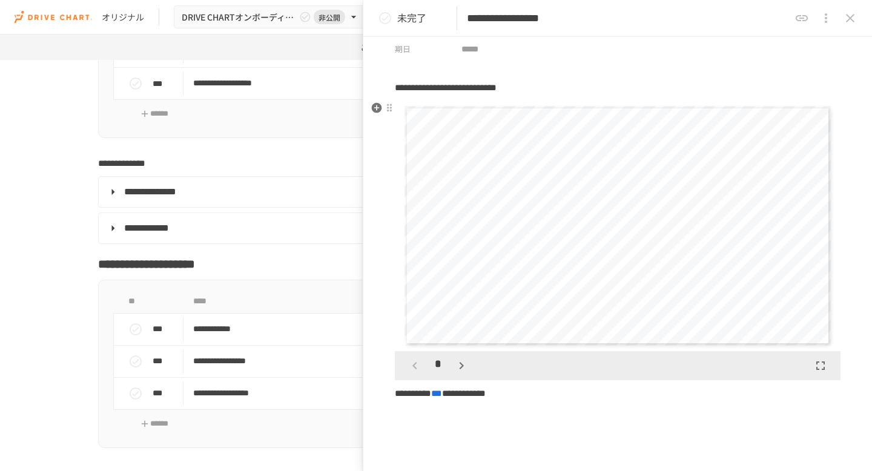
click at [463, 366] on icon "button" at bounding box center [461, 366] width 15 height 15
click at [414, 369] on icon "button" at bounding box center [415, 366] width 15 height 15
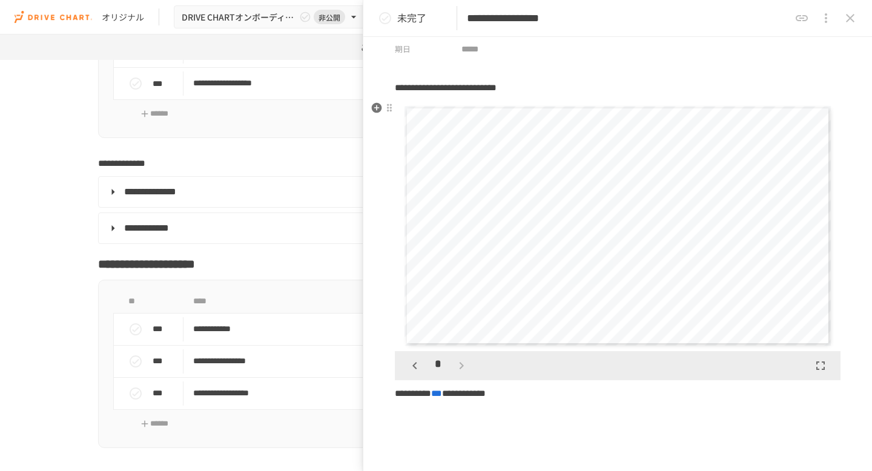
scroll to position [250, 0]
click at [461, 363] on icon "button" at bounding box center [461, 365] width 4 height 7
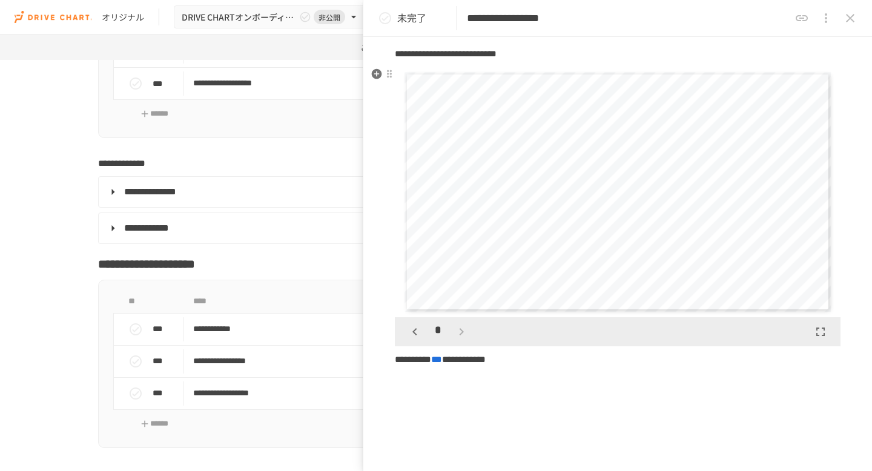
scroll to position [107, 0]
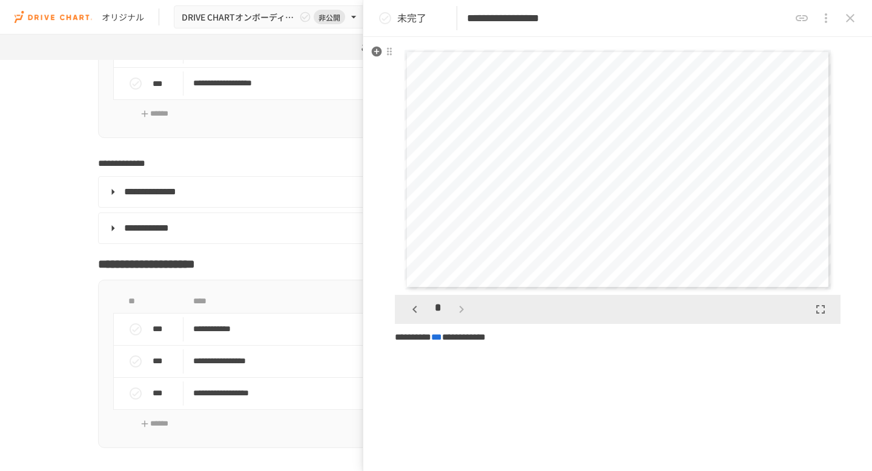
click at [416, 313] on icon "button" at bounding box center [415, 309] width 15 height 15
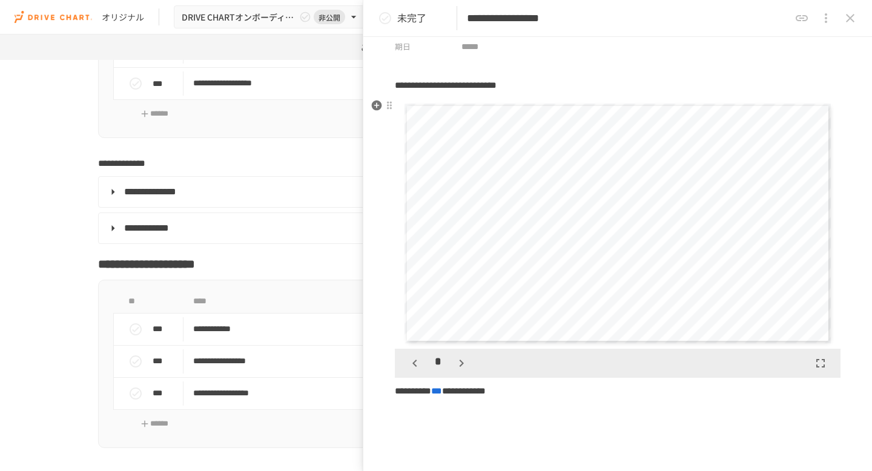
scroll to position [56, 0]
click at [413, 361] on icon "button" at bounding box center [415, 360] width 15 height 15
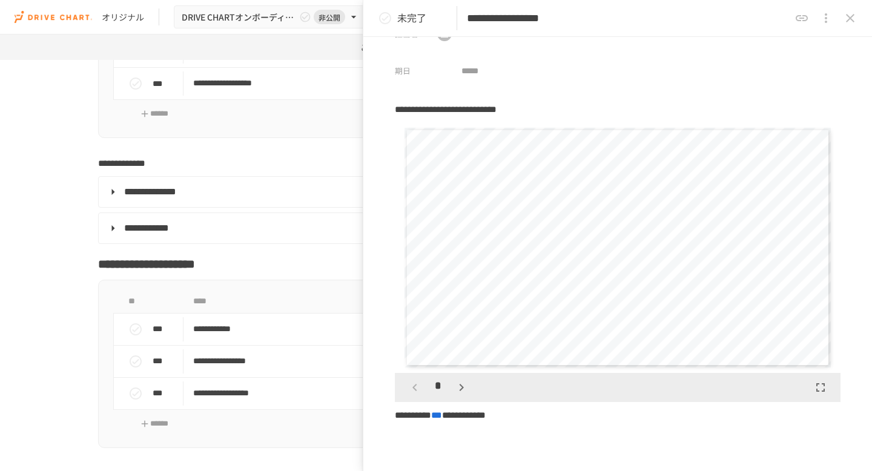
scroll to position [0, 0]
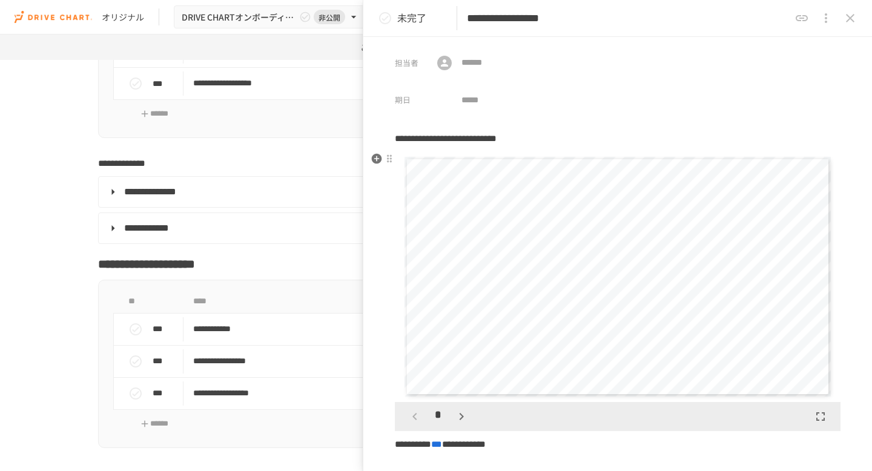
click at [463, 416] on icon "button" at bounding box center [461, 416] width 4 height 7
click at [463, 416] on div "*" at bounding box center [438, 416] width 67 height 21
click at [411, 416] on icon "button" at bounding box center [415, 416] width 15 height 15
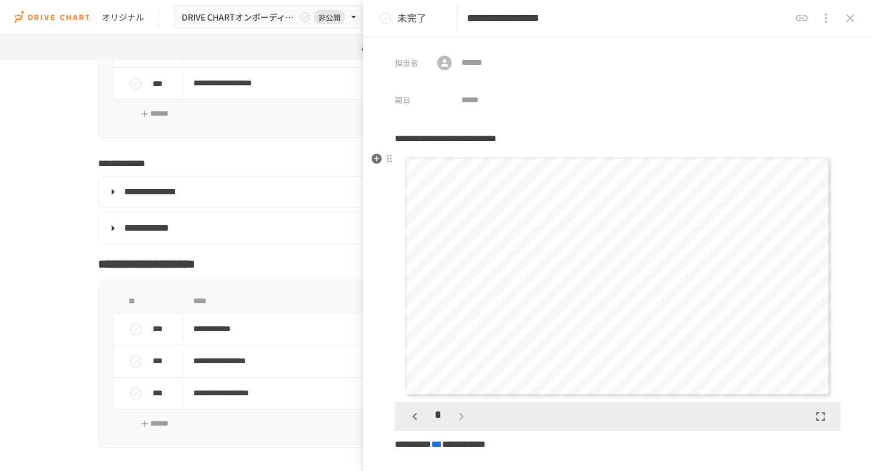
scroll to position [250, 0]
click at [411, 416] on icon "button" at bounding box center [415, 416] width 15 height 15
click at [411, 416] on div "*" at bounding box center [438, 416] width 67 height 21
click at [854, 18] on icon "close drawer" at bounding box center [850, 18] width 15 height 15
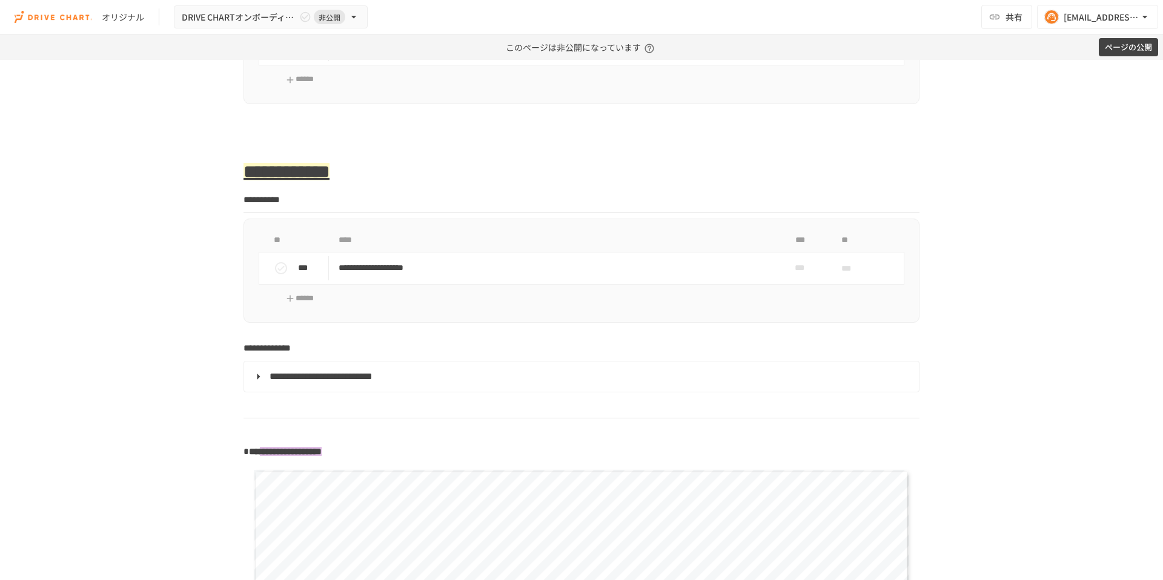
scroll to position [1371, 0]
